Goal: Navigation & Orientation: Understand site structure

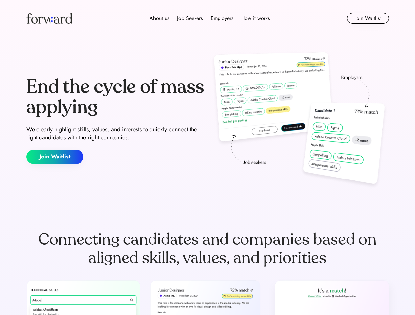
click at [207, 158] on div "End the cycle of mass applying We clearly highlight skills, values, and interes…" at bounding box center [207, 120] width 362 height 141
click at [207, 18] on div "About us Job Seekers Employers How it works" at bounding box center [209, 18] width 259 height 8
click at [49, 18] on img at bounding box center [49, 18] width 46 height 11
click at [209, 18] on div "About us Job Seekers Employers How it works" at bounding box center [209, 18] width 259 height 8
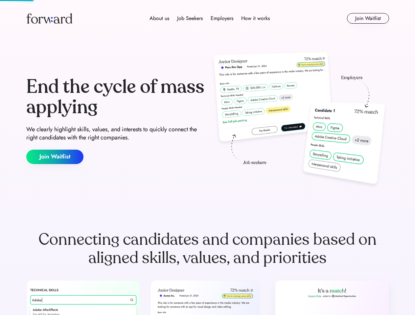
click at [159, 18] on div "About us" at bounding box center [159, 18] width 20 height 8
click at [190, 18] on div "Job Seekers" at bounding box center [190, 18] width 26 height 8
click at [222, 18] on div "Employers" at bounding box center [221, 18] width 23 height 8
click at [255, 18] on div "How it works" at bounding box center [255, 18] width 29 height 8
click at [367, 18] on button "Join Waitlist" at bounding box center [368, 18] width 42 height 11
